Goal: Information Seeking & Learning: Learn about a topic

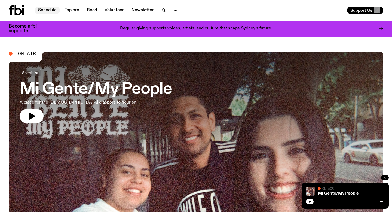
click at [51, 9] on link "Schedule" at bounding box center [47, 11] width 25 height 8
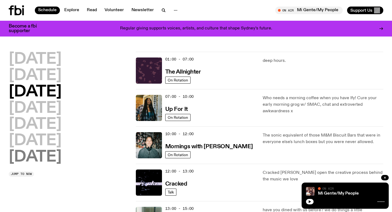
click at [54, 153] on h2 "[DATE]" at bounding box center [35, 156] width 53 height 15
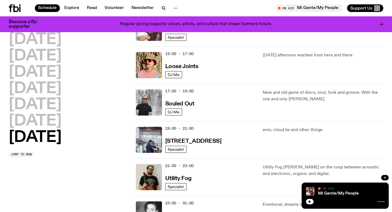
scroll to position [302, 0]
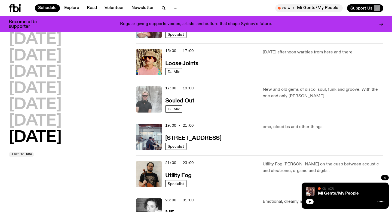
click at [150, 101] on img at bounding box center [149, 99] width 26 height 26
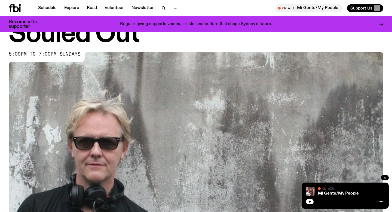
scroll to position [45, 0]
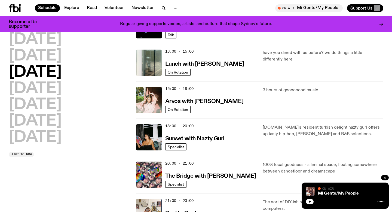
scroll to position [151, 0]
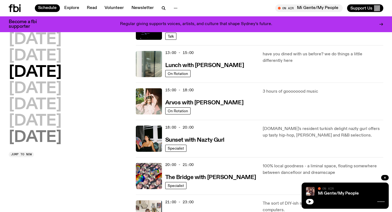
click at [58, 133] on h2 "[DATE]" at bounding box center [35, 137] width 53 height 15
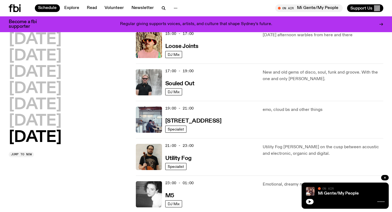
scroll to position [319, 0]
click at [185, 83] on h3 "Souled Out" at bounding box center [179, 84] width 29 height 6
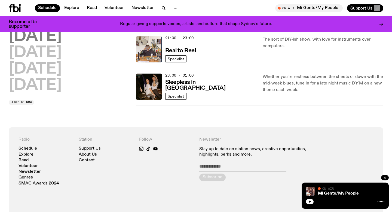
scroll to position [315, 0]
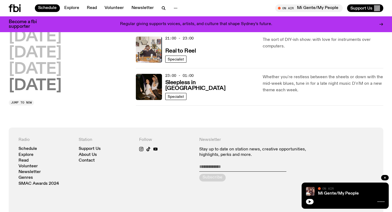
click at [44, 85] on h2 "[DATE]" at bounding box center [35, 85] width 53 height 15
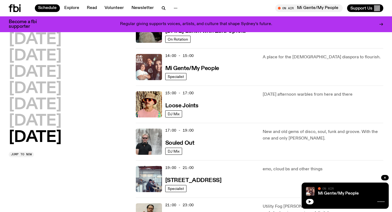
scroll to position [268, 0]
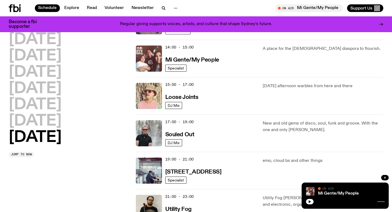
click at [150, 87] on img at bounding box center [149, 96] width 26 height 26
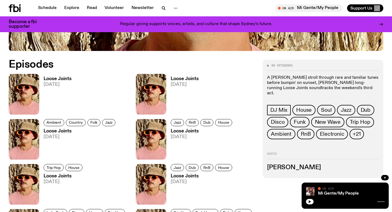
scroll to position [230, 0]
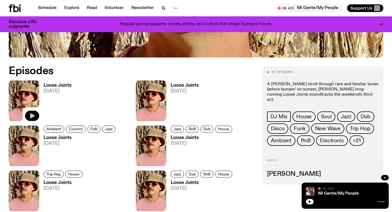
click at [33, 111] on button "button" at bounding box center [32, 115] width 14 height 10
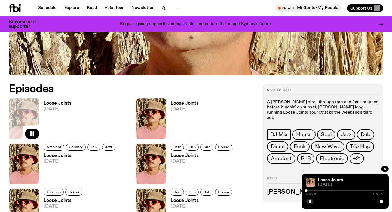
scroll to position [213, 0]
